Goal: Task Accomplishment & Management: Complete application form

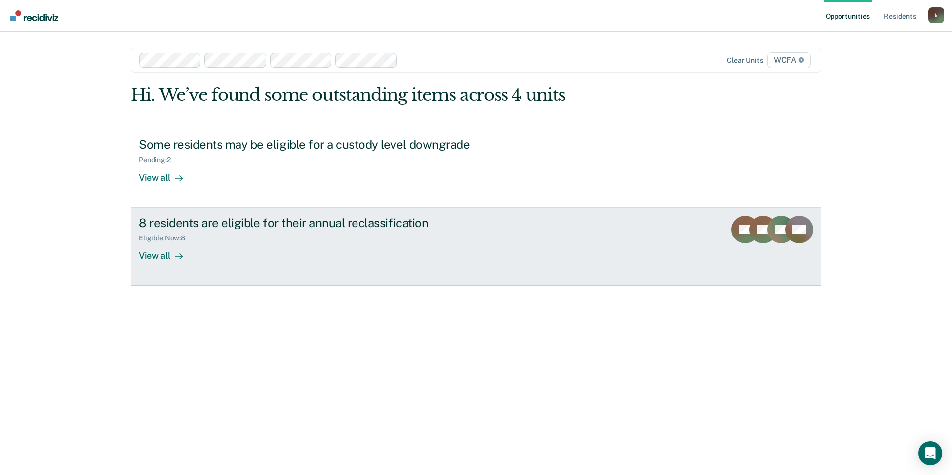
click at [305, 239] on div "Eligible Now : 8" at bounding box center [313, 236] width 349 height 12
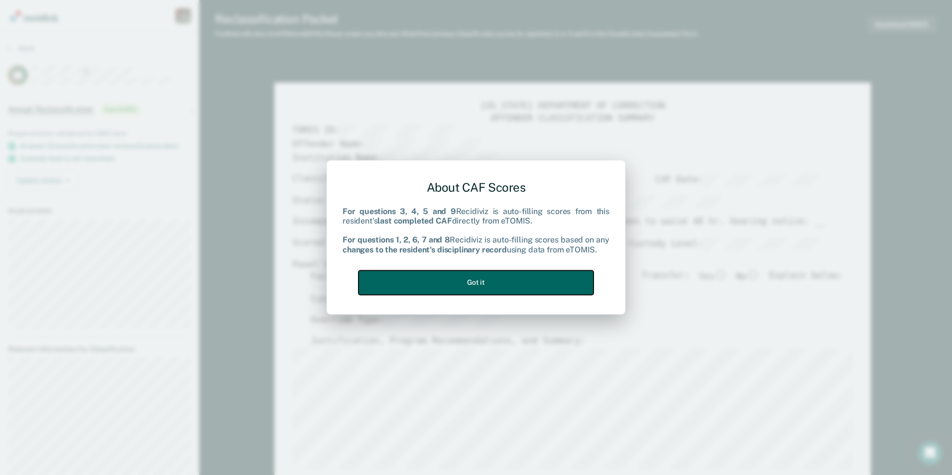
click at [486, 280] on button "Got it" at bounding box center [475, 282] width 235 height 24
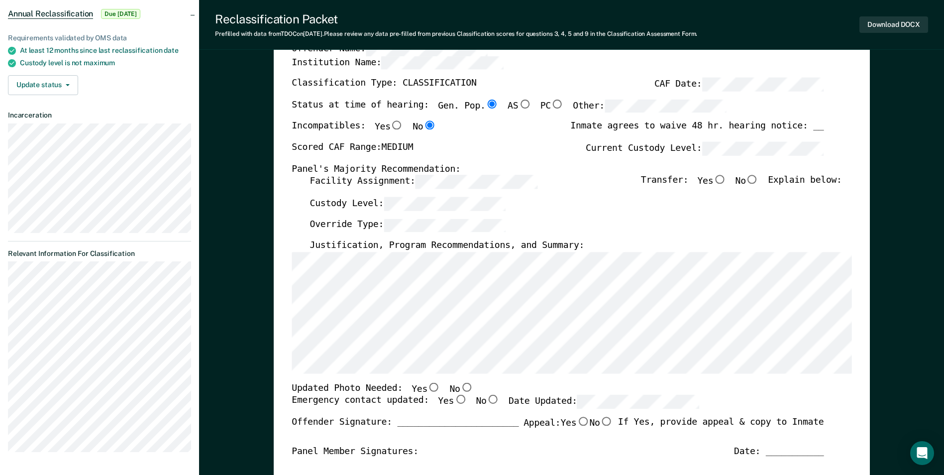
scroll to position [100, 0]
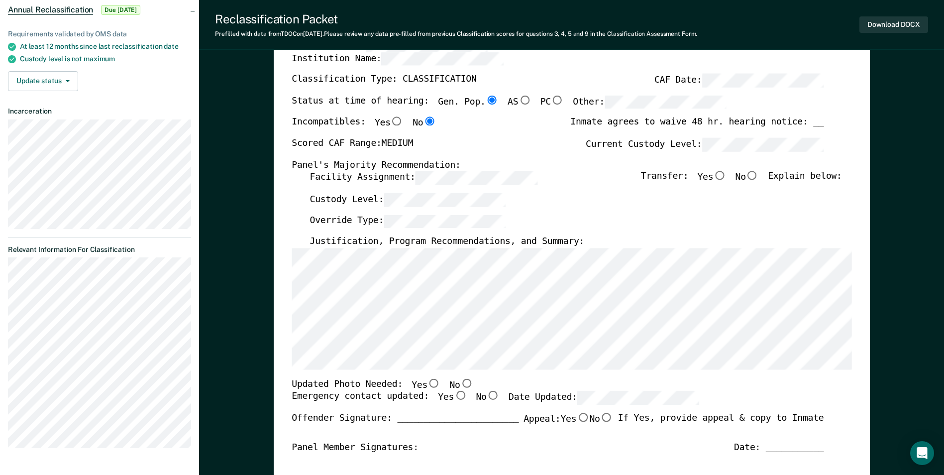
click at [759, 177] on input "No" at bounding box center [752, 175] width 13 height 9
type textarea "x"
radio input "true"
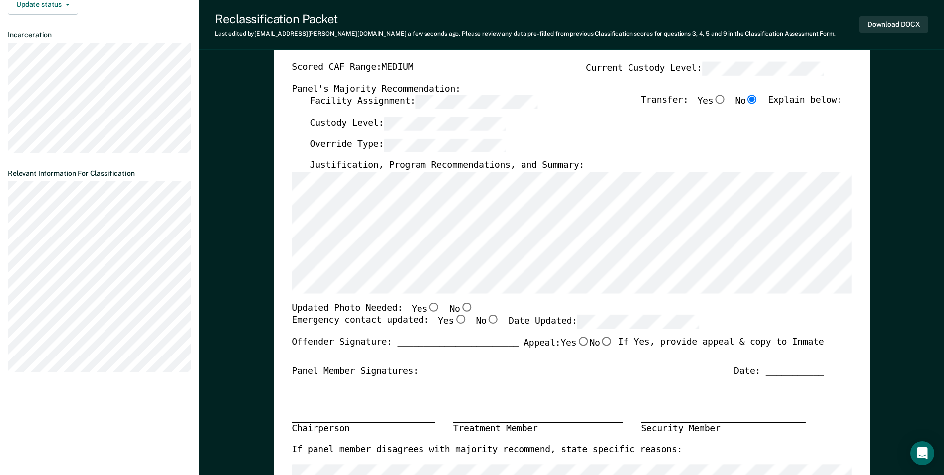
scroll to position [199, 0]
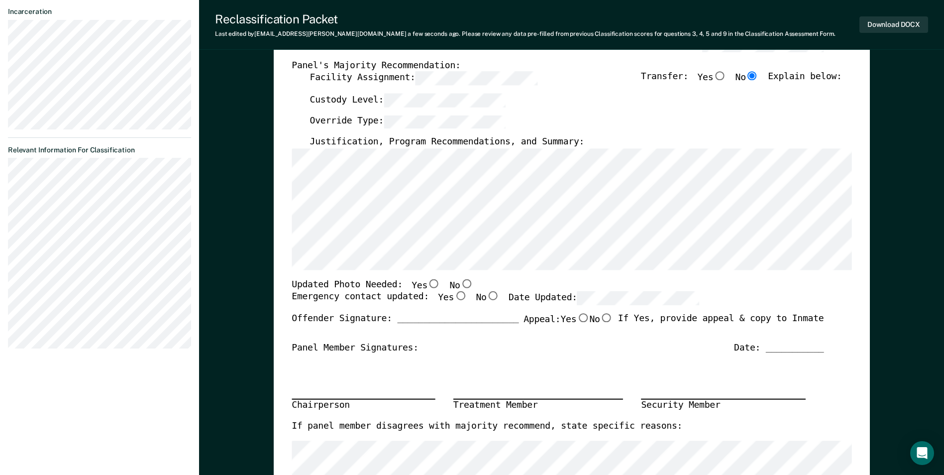
click at [460, 283] on input "No" at bounding box center [466, 283] width 13 height 9
type textarea "x"
radio input "true"
click at [454, 296] on input "Yes" at bounding box center [460, 296] width 13 height 9
type textarea "x"
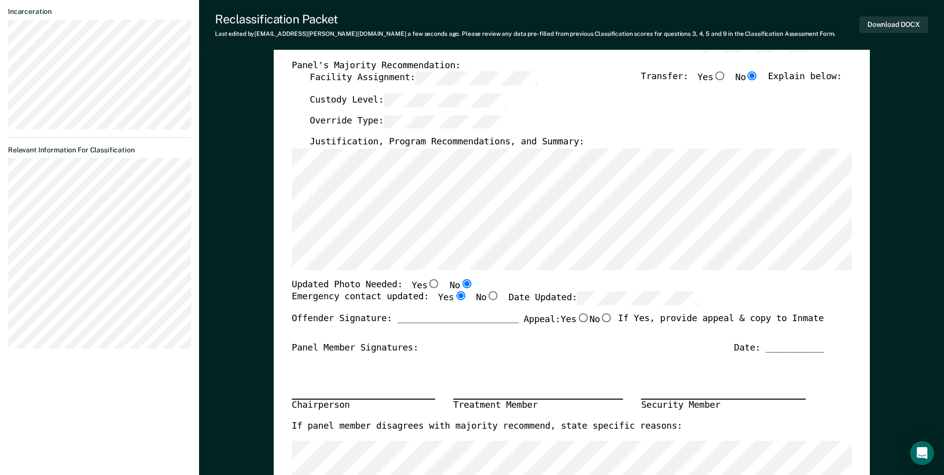
radio input "true"
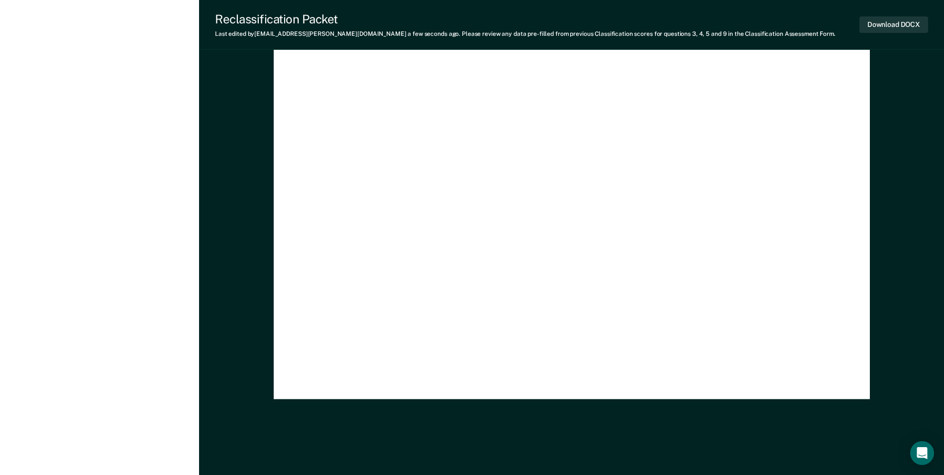
scroll to position [2896, 0]
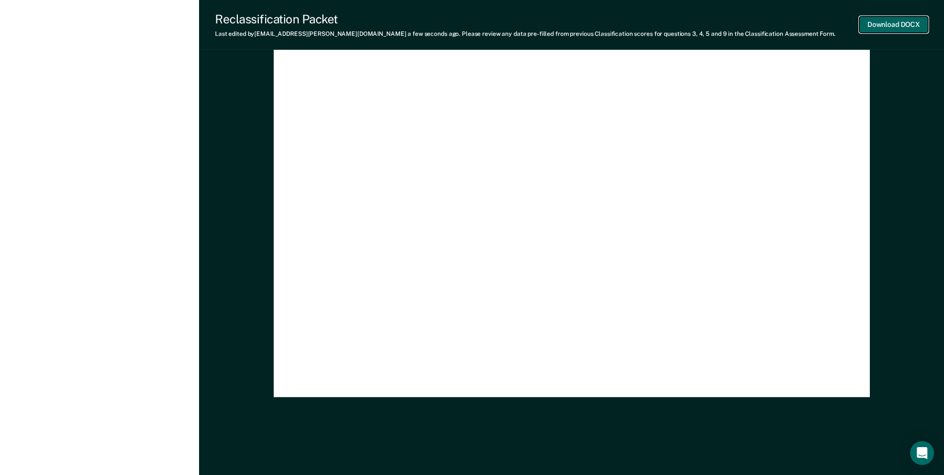
click at [907, 26] on button "Download DOCX" at bounding box center [894, 24] width 69 height 16
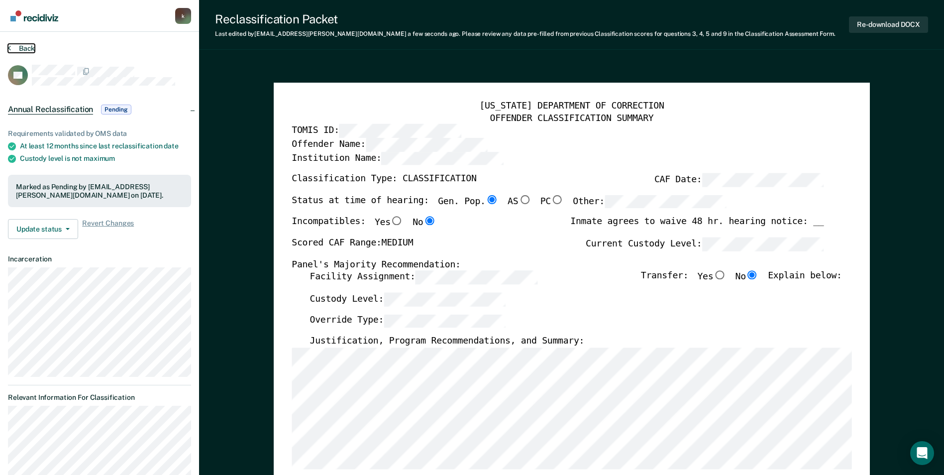
click at [25, 47] on button "Back" at bounding box center [21, 48] width 27 height 9
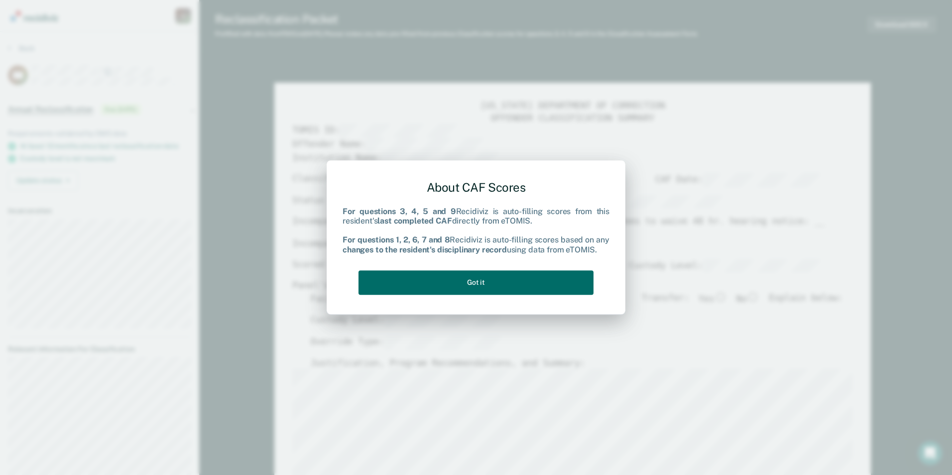
click at [452, 264] on div "About CAF Scores For questions 3, 4, 5 and 9 Recidiviz is auto-filling scores f…" at bounding box center [475, 235] width 267 height 126
click at [451, 276] on button "Got it" at bounding box center [475, 282] width 235 height 24
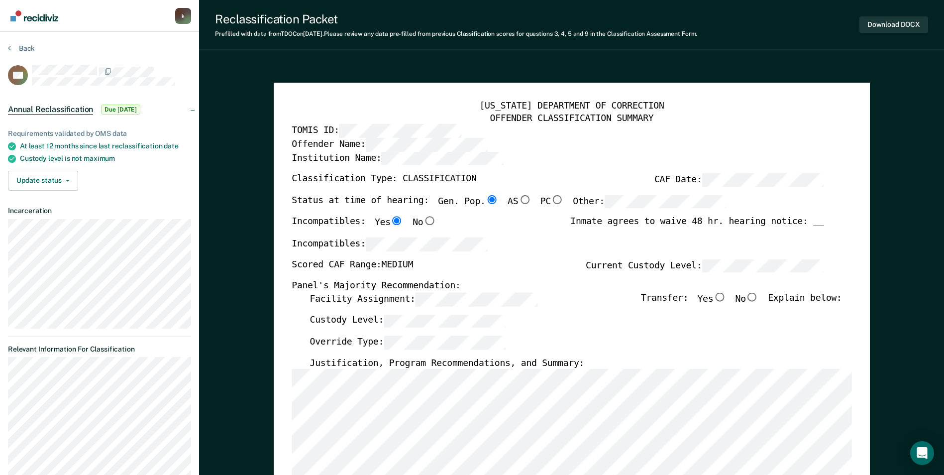
click at [757, 297] on input "No" at bounding box center [752, 297] width 13 height 9
type textarea "x"
radio input "true"
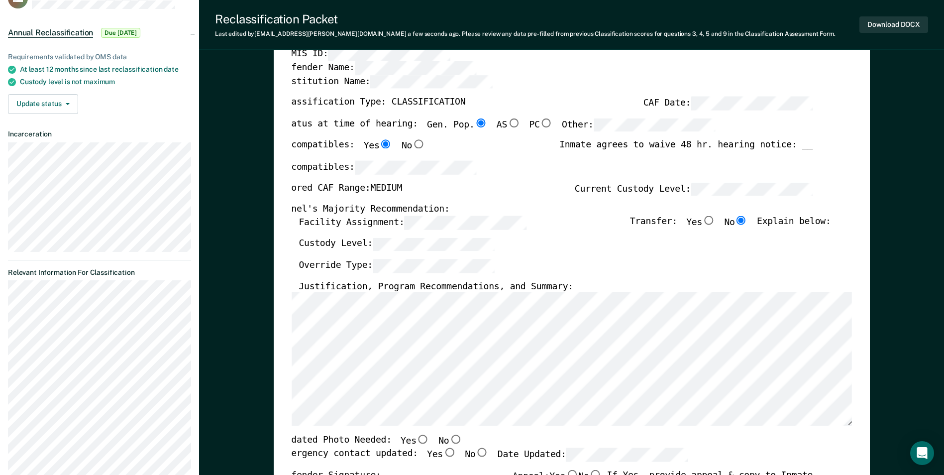
scroll to position [149, 0]
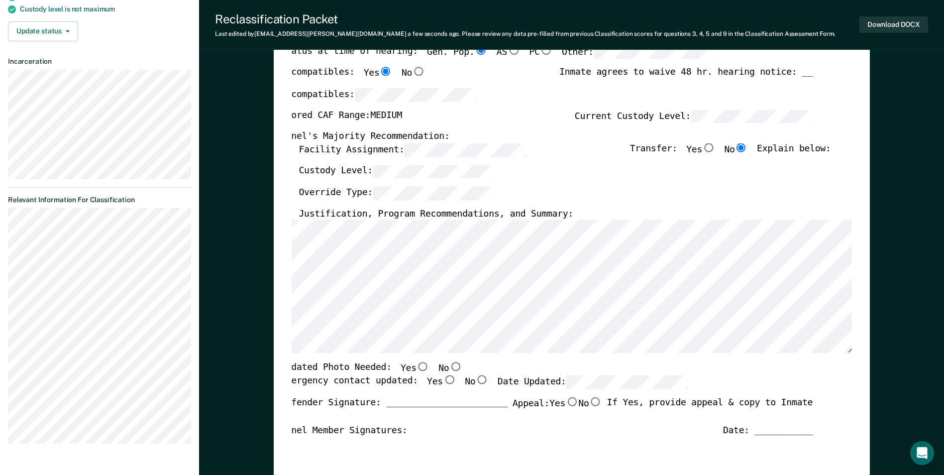
drag, startPoint x: 407, startPoint y: 366, endPoint x: 434, endPoint y: 366, distance: 26.9
click at [422, 366] on div "Updated Photo Needed: Yes No" at bounding box center [372, 368] width 182 height 13
click at [449, 368] on input "No" at bounding box center [455, 366] width 13 height 9
type textarea "x"
radio input "true"
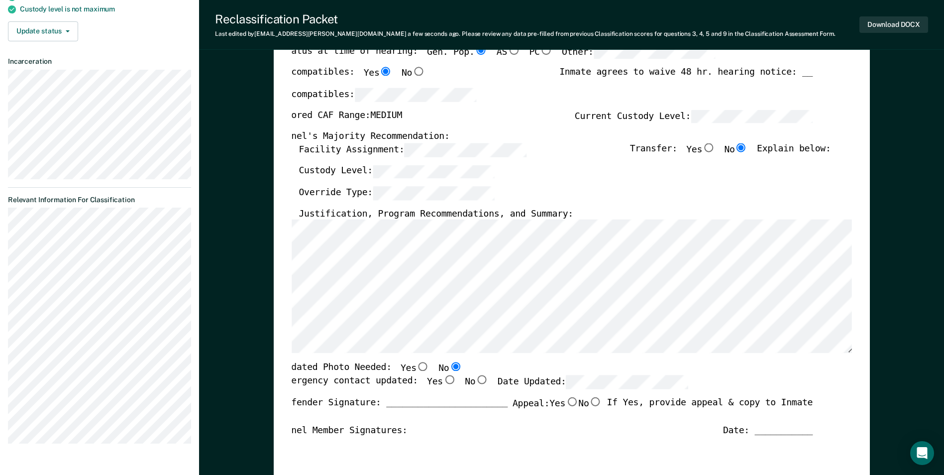
click at [443, 381] on input "Yes" at bounding box center [449, 379] width 13 height 9
type textarea "x"
radio input "true"
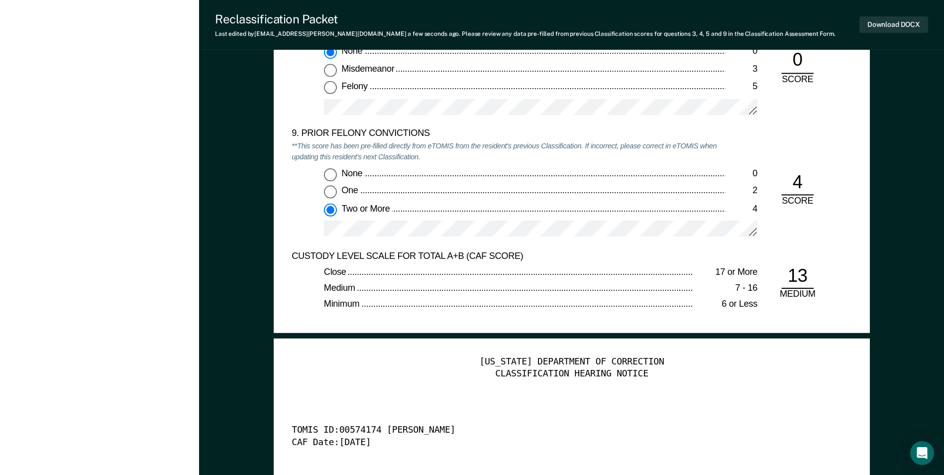
scroll to position [2190, 0]
type textarea "x"
